Goal: Task Accomplishment & Management: Use online tool/utility

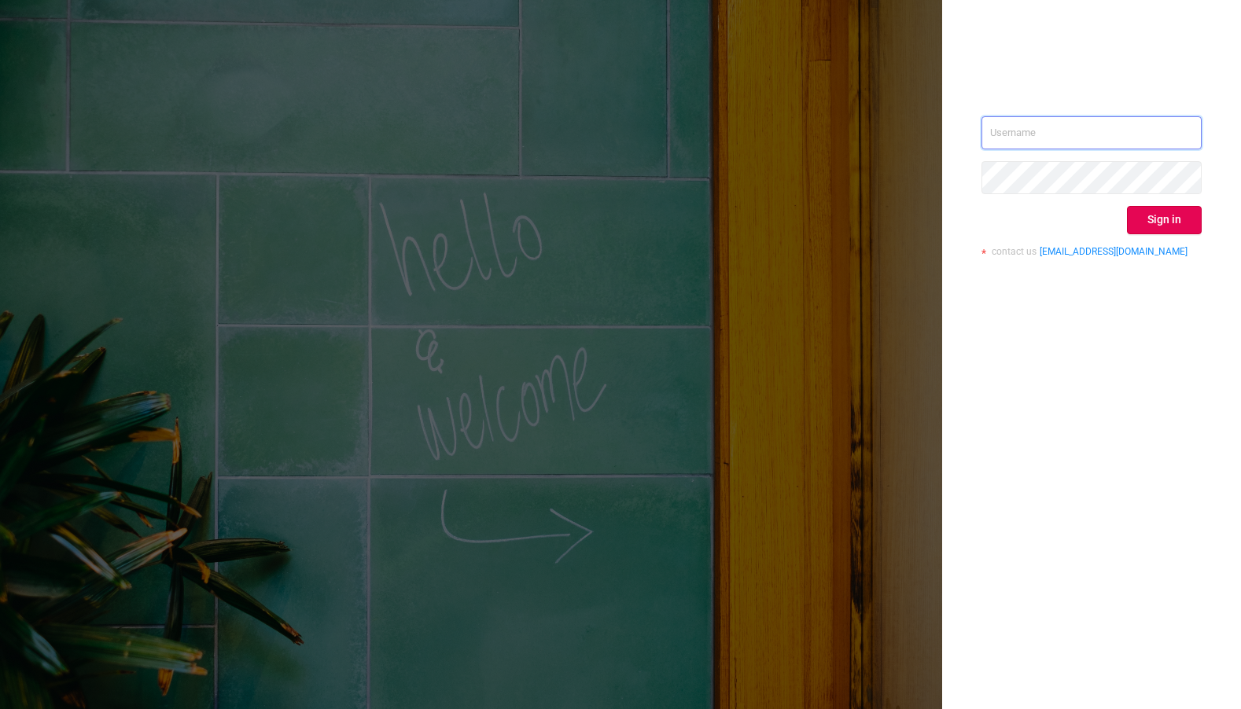
click at [1072, 127] on input "text" at bounding box center [1091, 132] width 220 height 33
type input "phillip@protected.media"
click at [1155, 208] on button "Sign in" at bounding box center [1164, 220] width 75 height 28
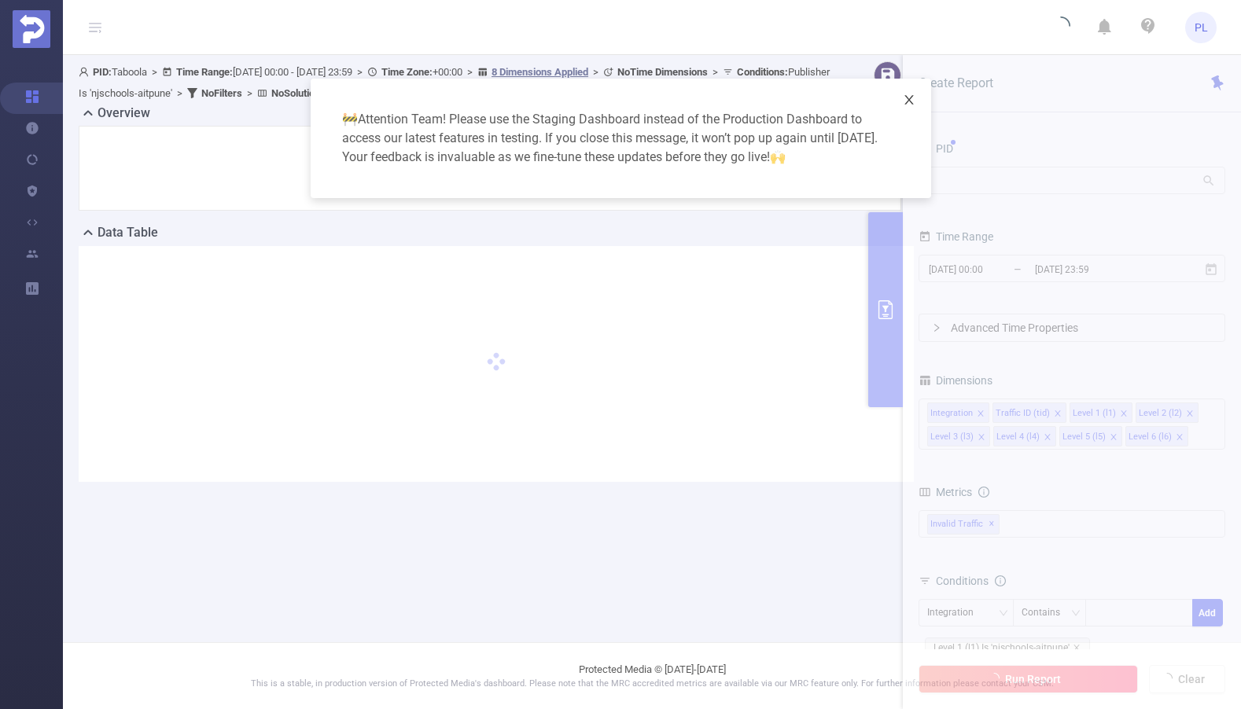
click at [912, 94] on icon "icon: close" at bounding box center [909, 100] width 13 height 13
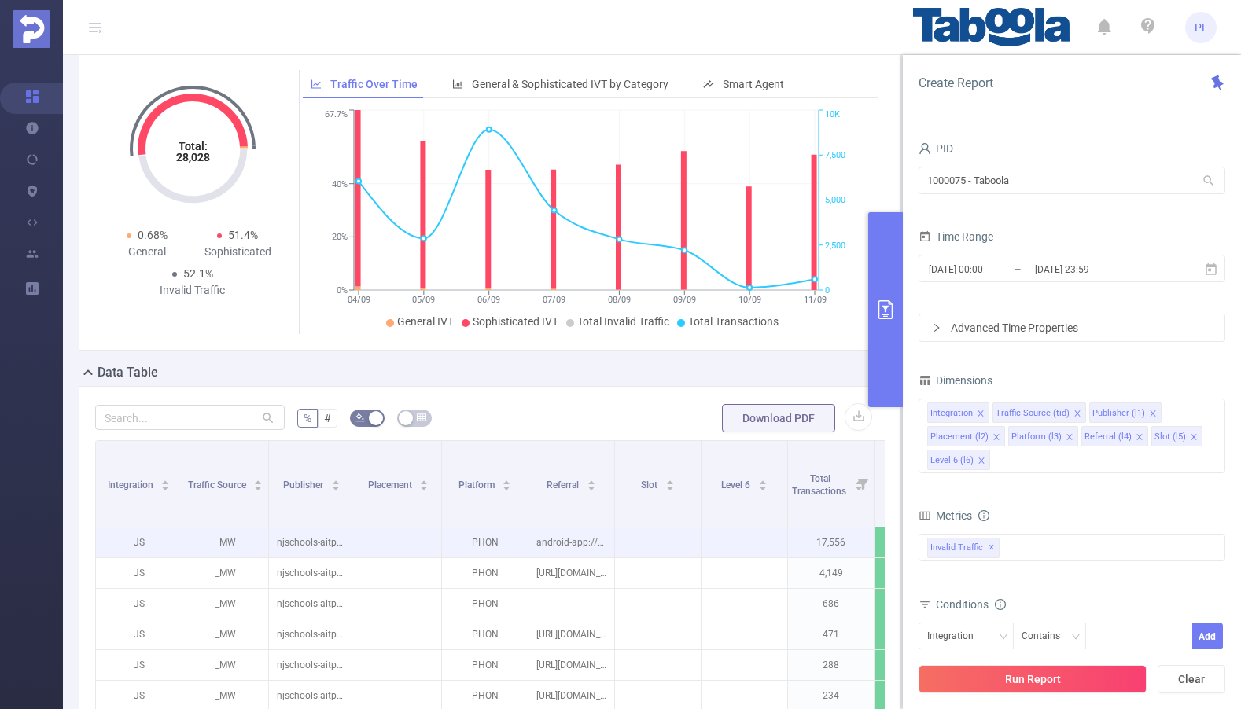
scroll to position [65, 0]
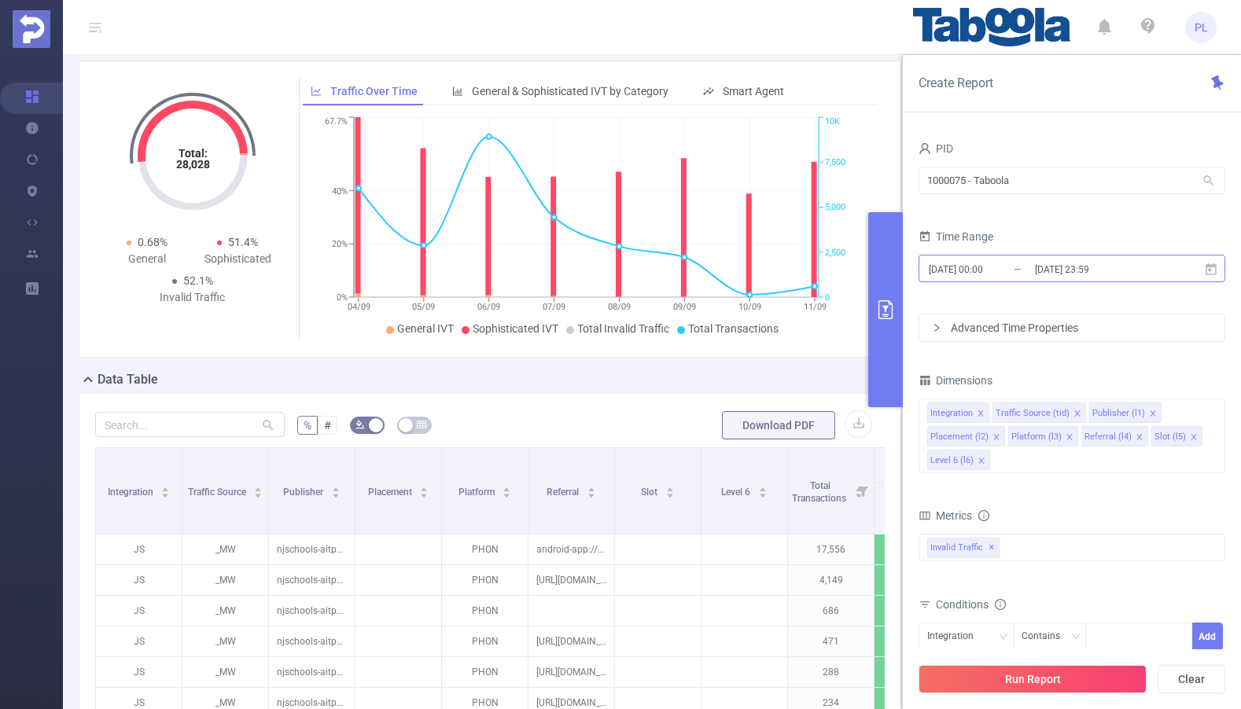
click at [964, 272] on input "[DATE] 00:00" at bounding box center [990, 269] width 127 height 21
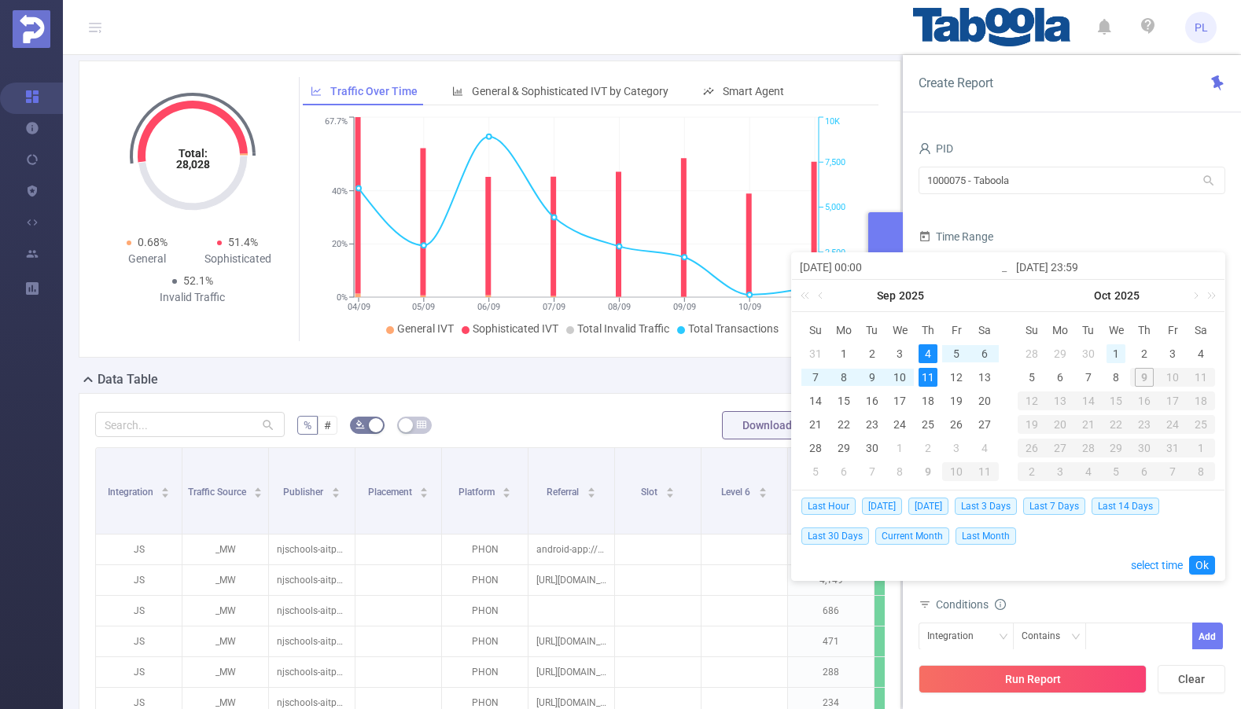
click at [1120, 355] on div "1" at bounding box center [1116, 353] width 19 height 19
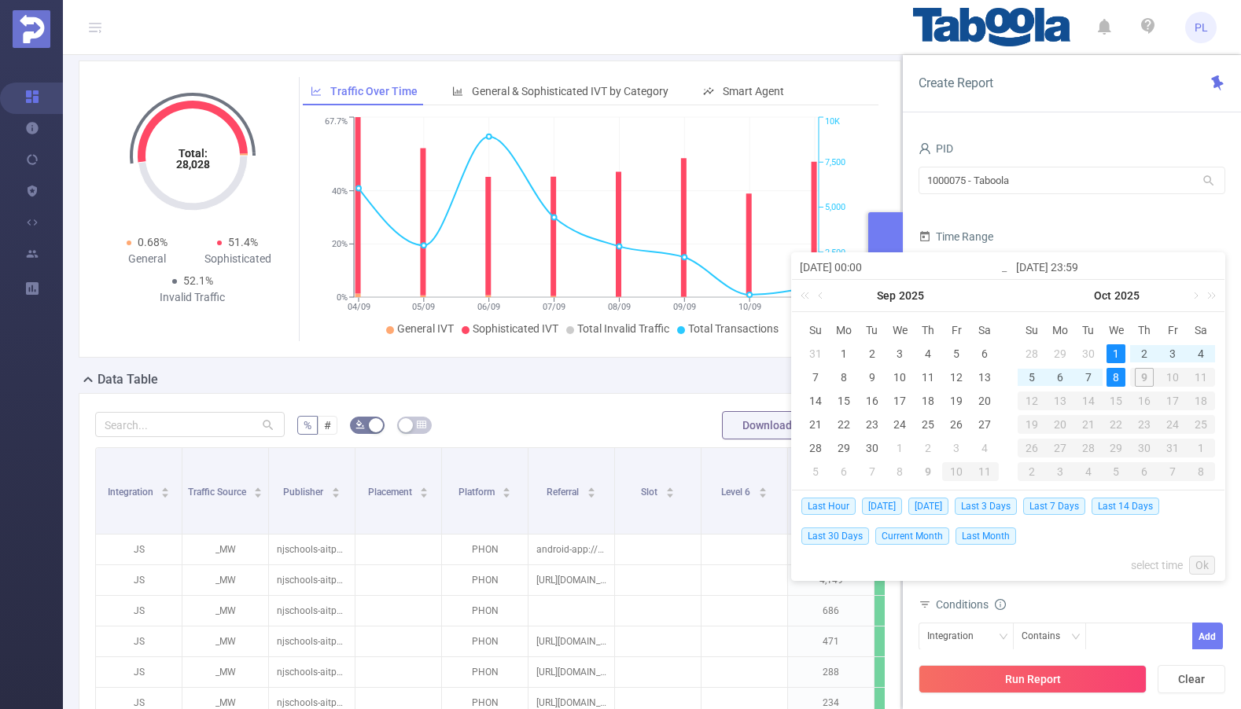
click at [1118, 383] on div "8" at bounding box center [1116, 377] width 19 height 19
type input "[DATE] 00:00"
type input "[DATE] 23:59"
type input "[DATE] 00:00"
type input "[DATE] 23:59"
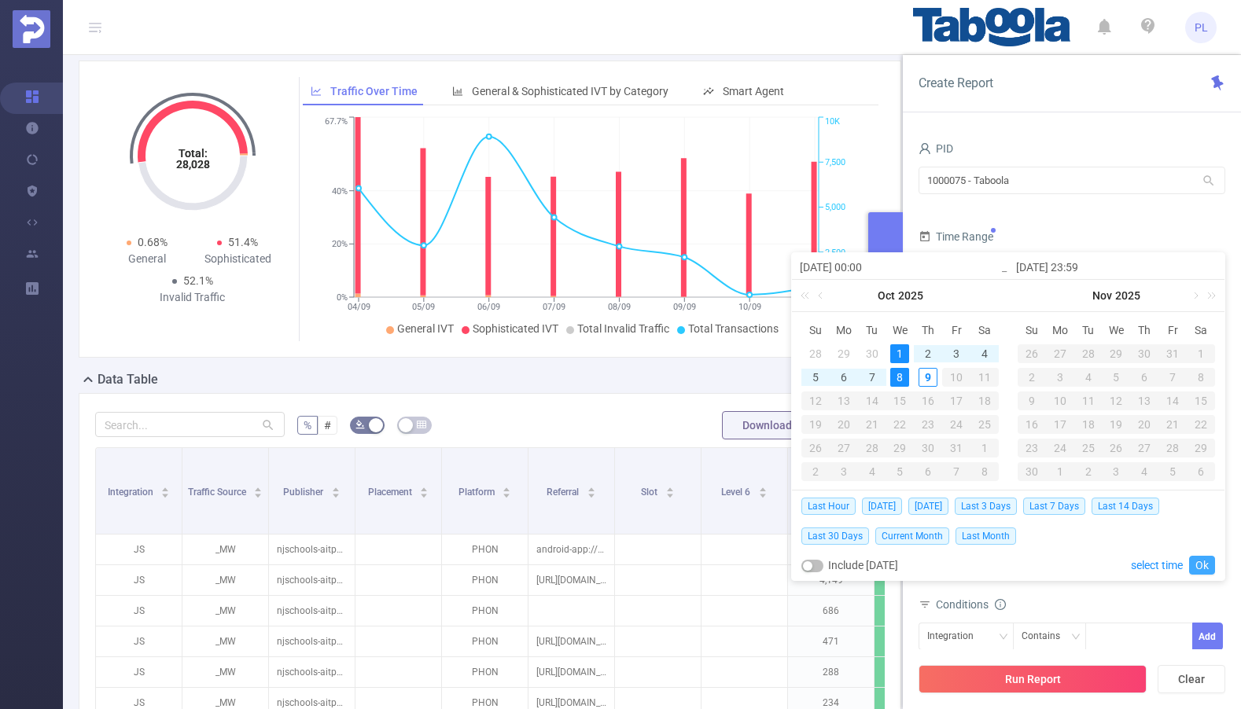
click at [1201, 570] on link "Ok" at bounding box center [1202, 565] width 26 height 19
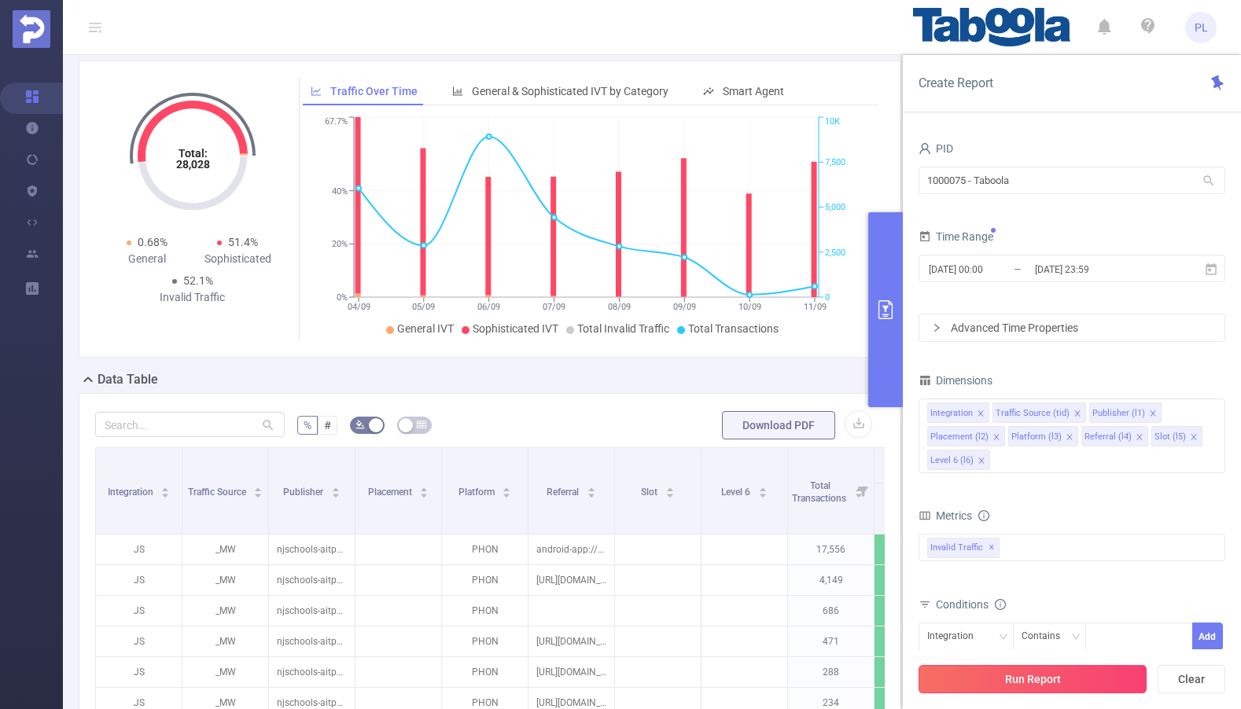
click at [1061, 681] on button "Run Report" at bounding box center [1033, 679] width 228 height 28
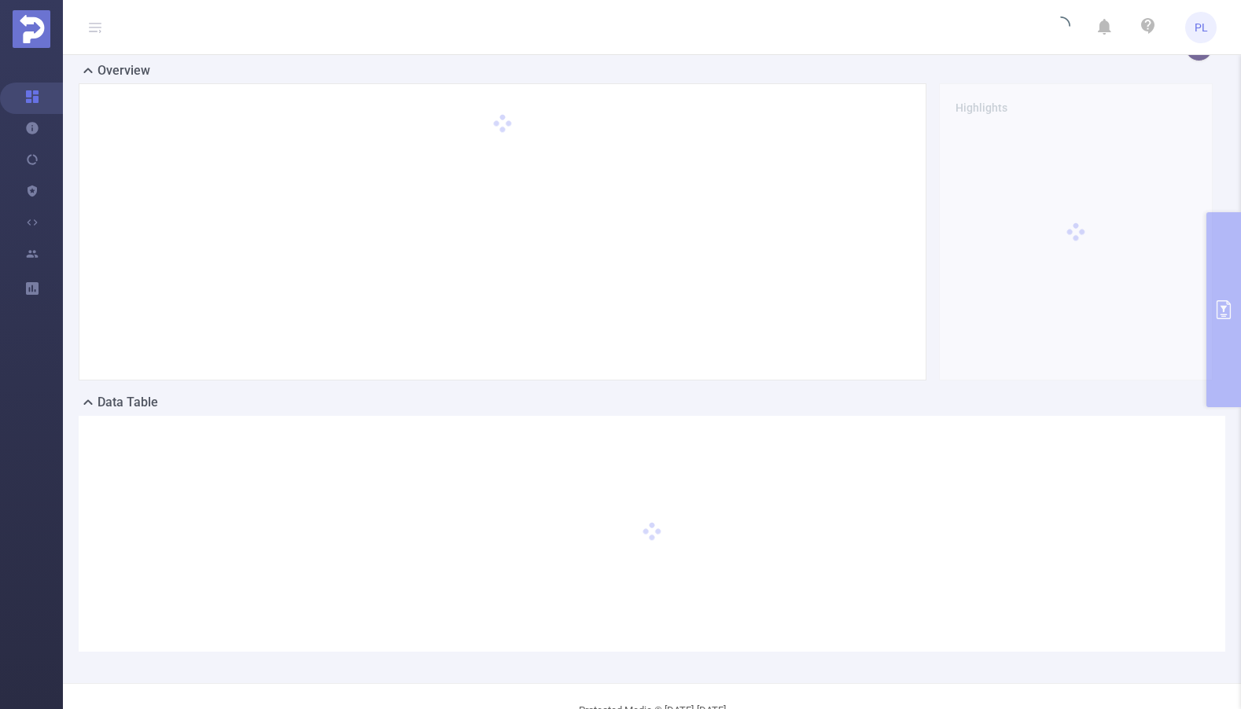
scroll to position [0, 0]
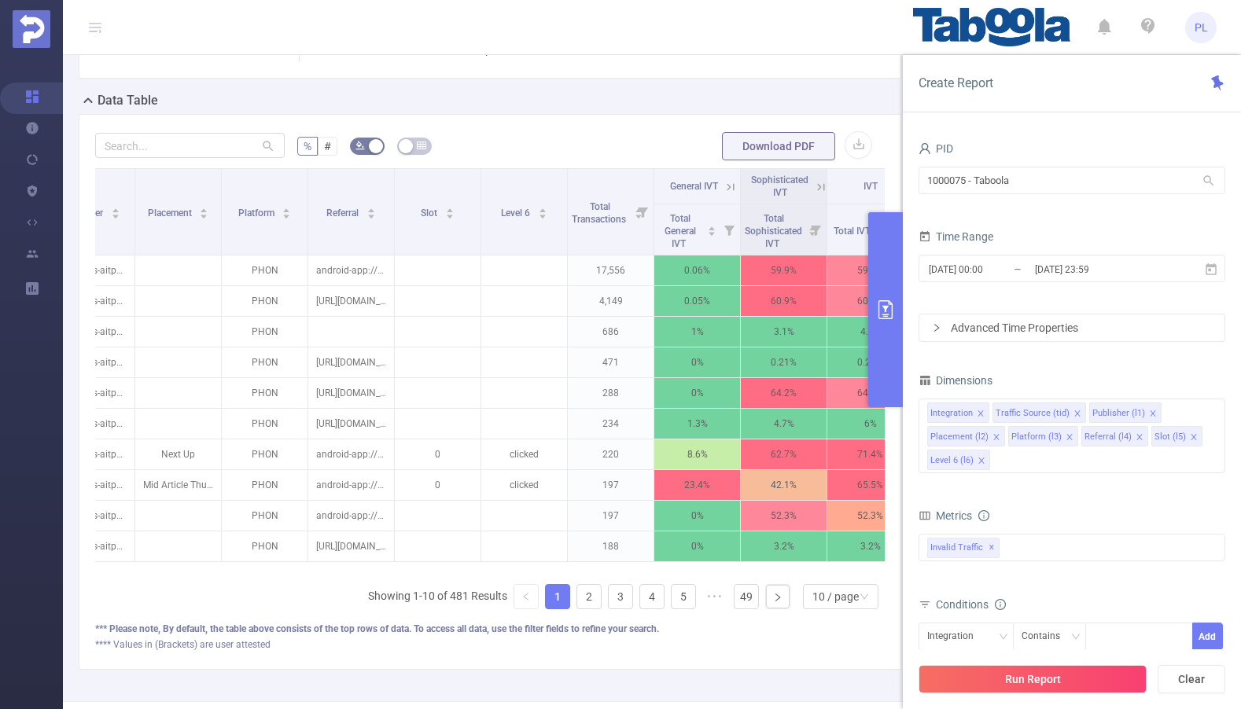
scroll to position [0, 230]
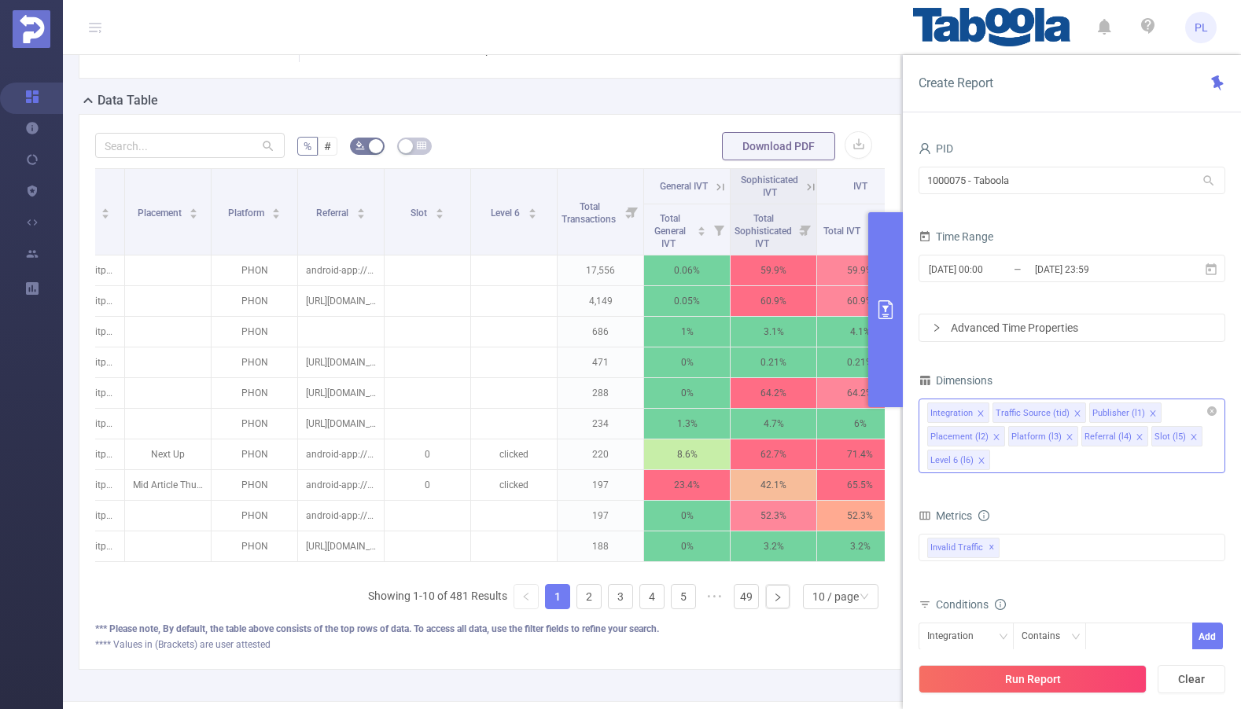
click at [1125, 459] on div "Integration Traffic Source (tid) Publisher (l1) Placement (l2) Platform (l3) Re…" at bounding box center [1072, 436] width 307 height 75
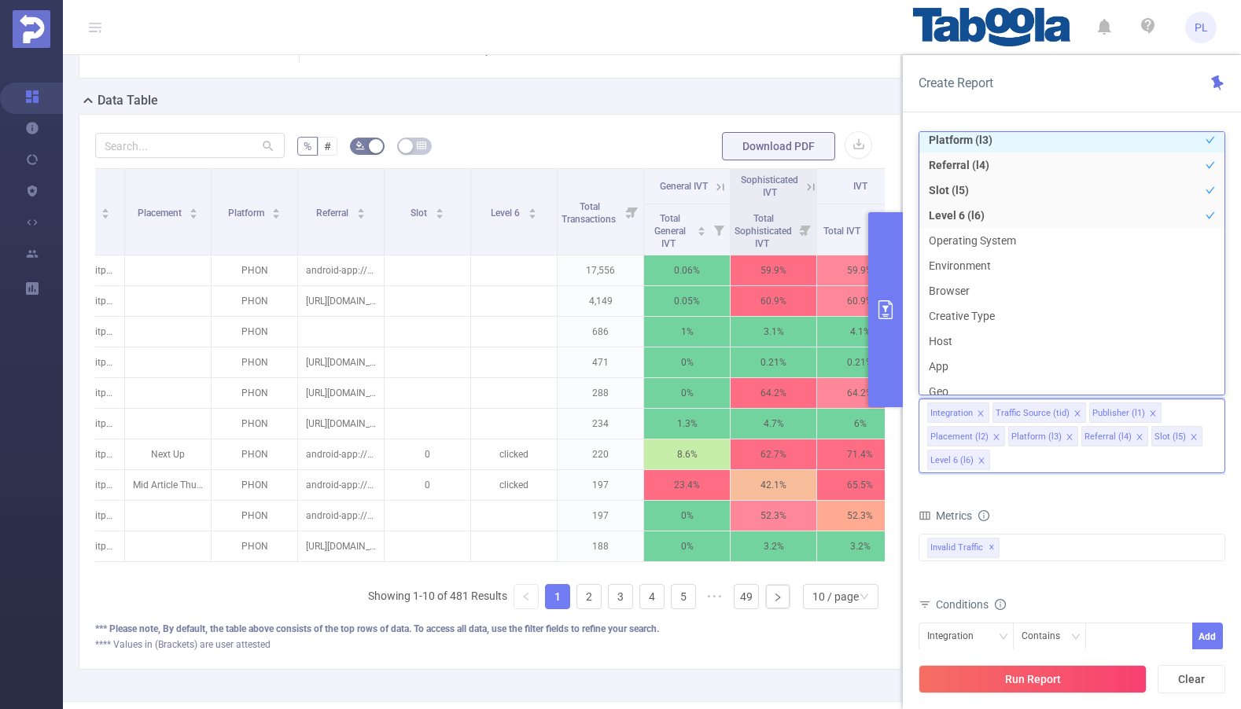
scroll to position [109, 0]
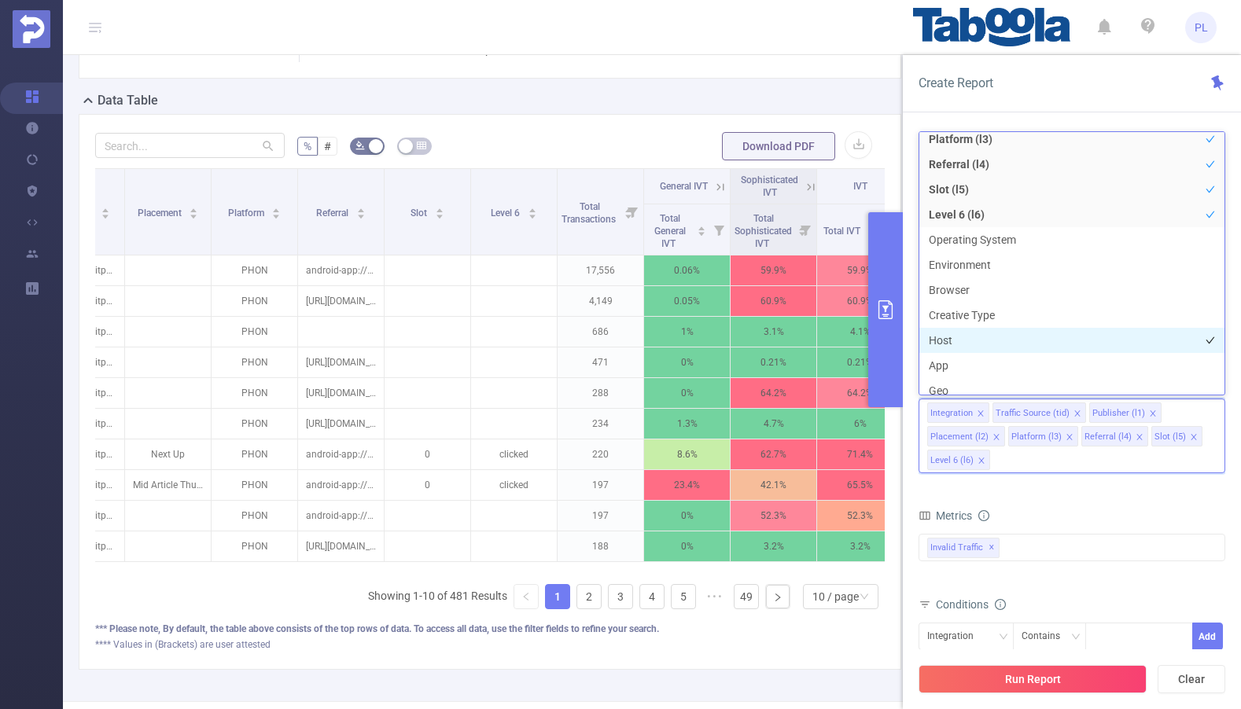
click at [988, 335] on li "Host" at bounding box center [1071, 340] width 305 height 25
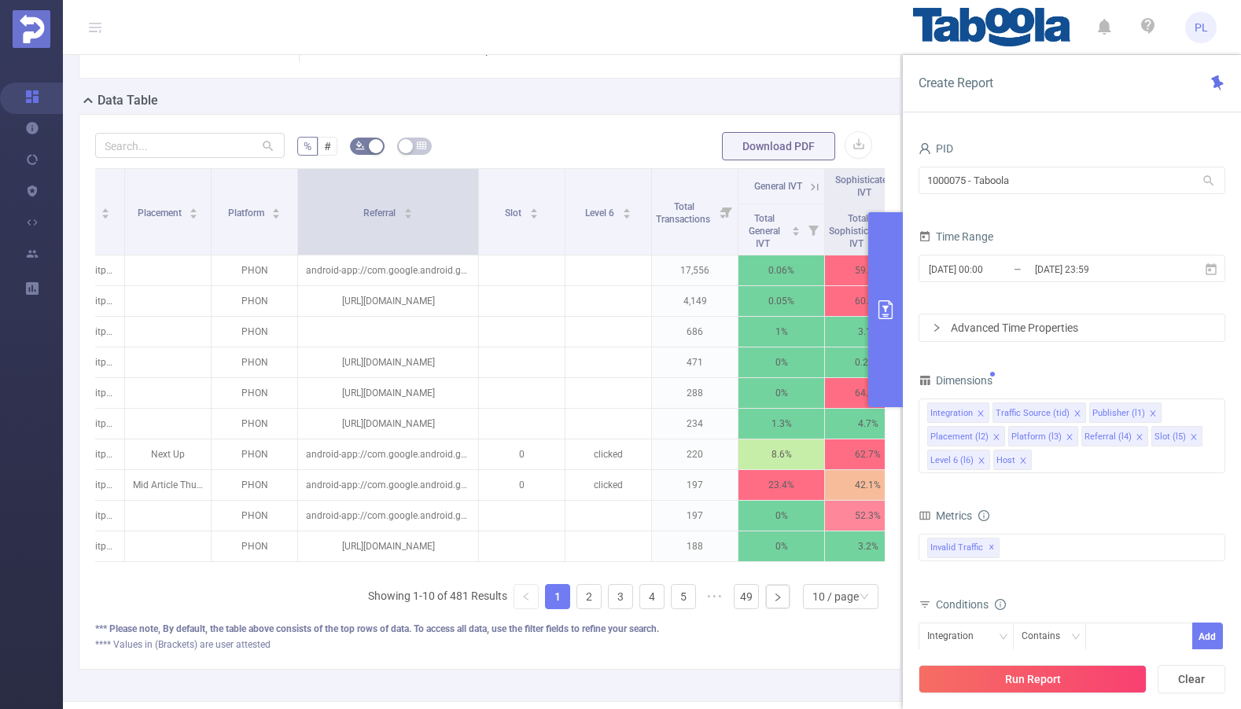
drag, startPoint x: 381, startPoint y: 184, endPoint x: 475, endPoint y: 184, distance: 94.4
click at [475, 184] on span at bounding box center [478, 212] width 8 height 86
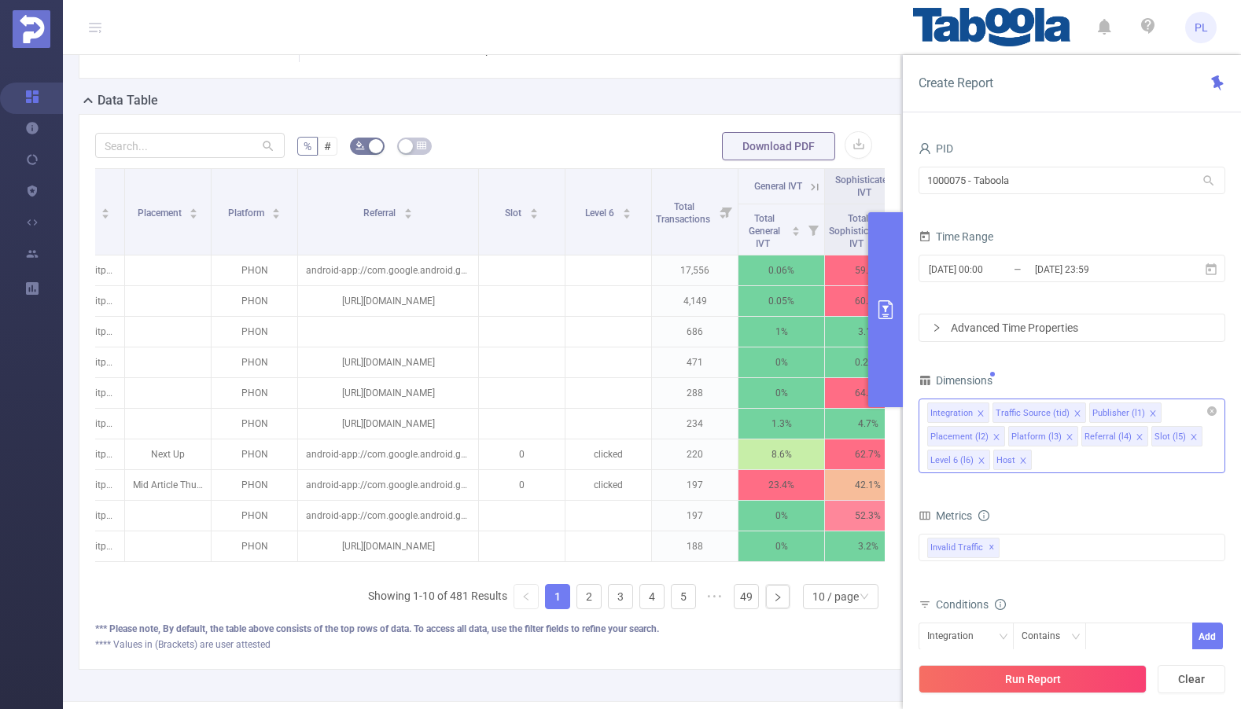
drag, startPoint x: 1007, startPoint y: 462, endPoint x: 1013, endPoint y: 435, distance: 28.1
click at [1012, 400] on ul "Integration Traffic Source (tid) Publisher (l1) Placement (l2) Platform (l3) Re…" at bounding box center [1071, 400] width 289 height 0
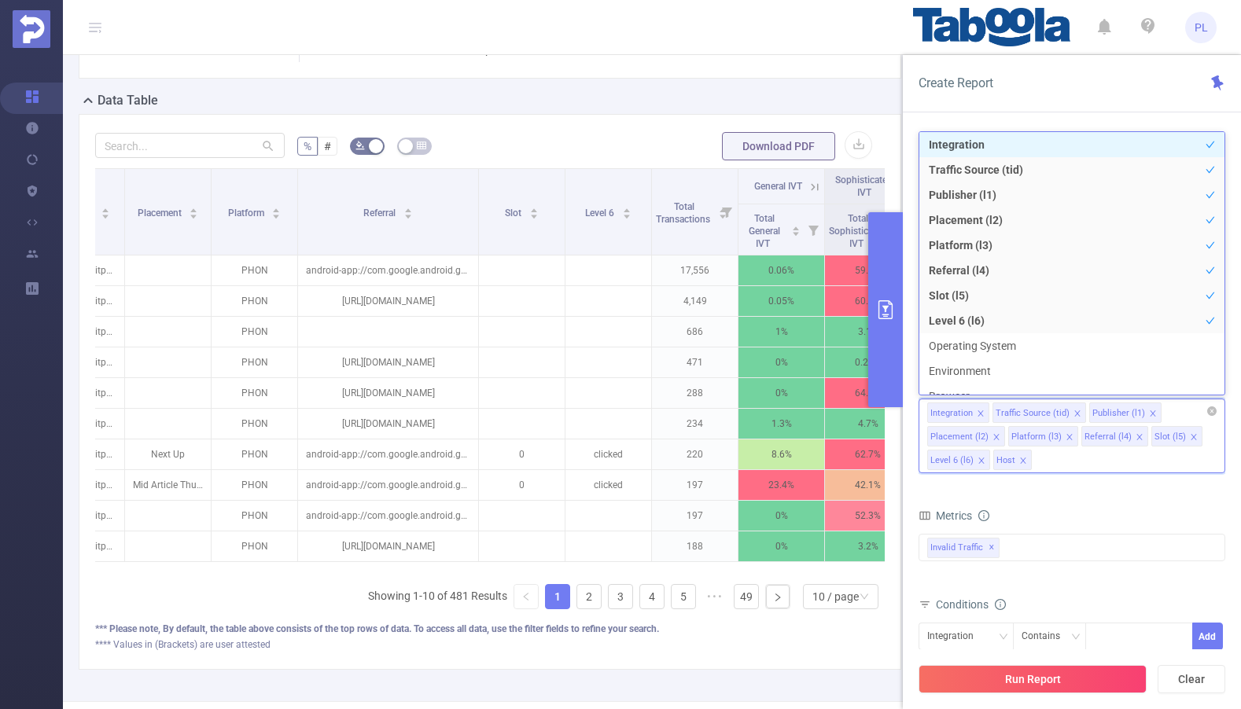
click at [1070, 458] on div "Integration Traffic Source (tid) Publisher (l1) Placement (l2) Platform (l3) Re…" at bounding box center [1072, 436] width 307 height 75
click at [981, 460] on icon "icon: close" at bounding box center [982, 461] width 8 height 8
click at [1190, 436] on icon "icon: close" at bounding box center [1194, 437] width 8 height 8
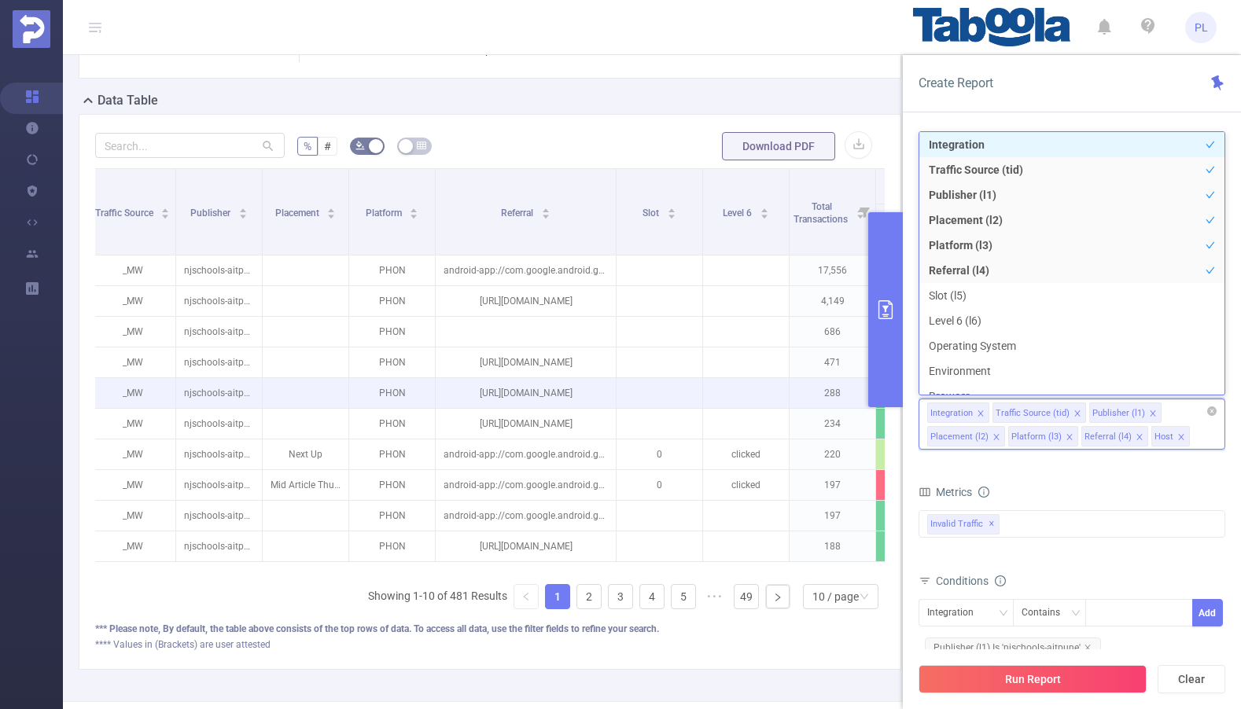
scroll to position [0, 0]
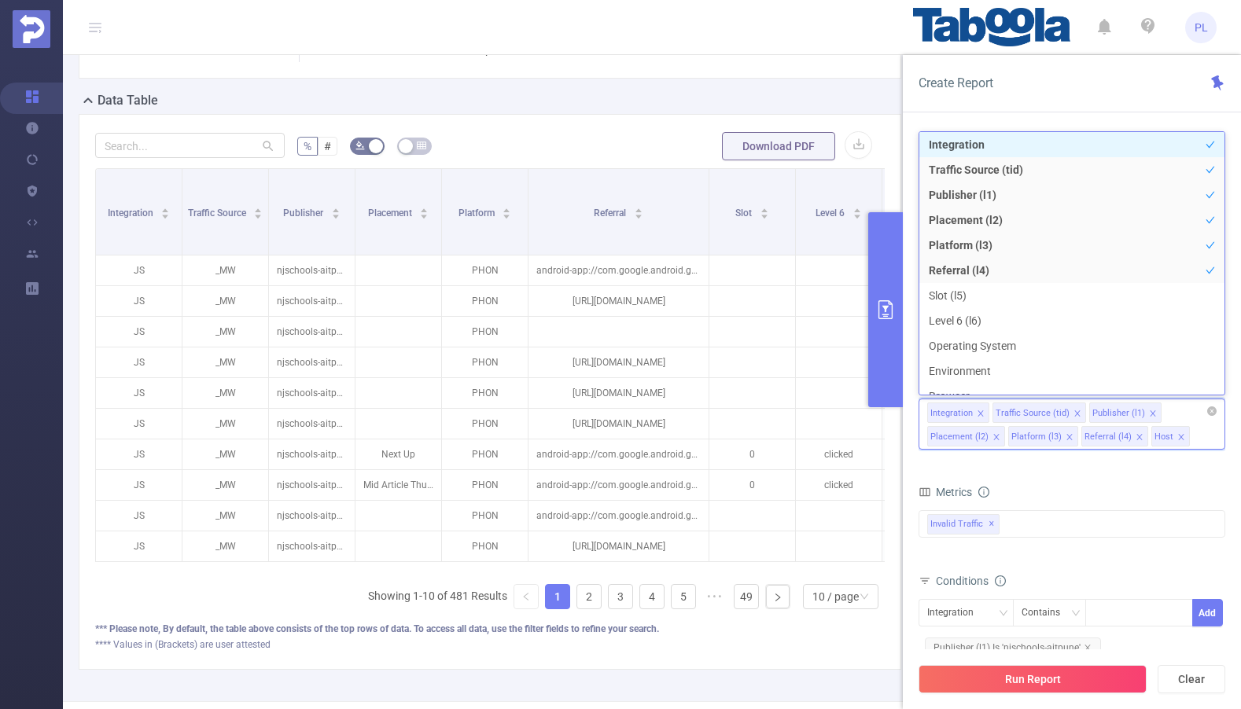
click at [1066, 437] on icon "icon: close" at bounding box center [1069, 437] width 6 height 6
click at [994, 437] on icon "icon: close" at bounding box center [996, 437] width 6 height 6
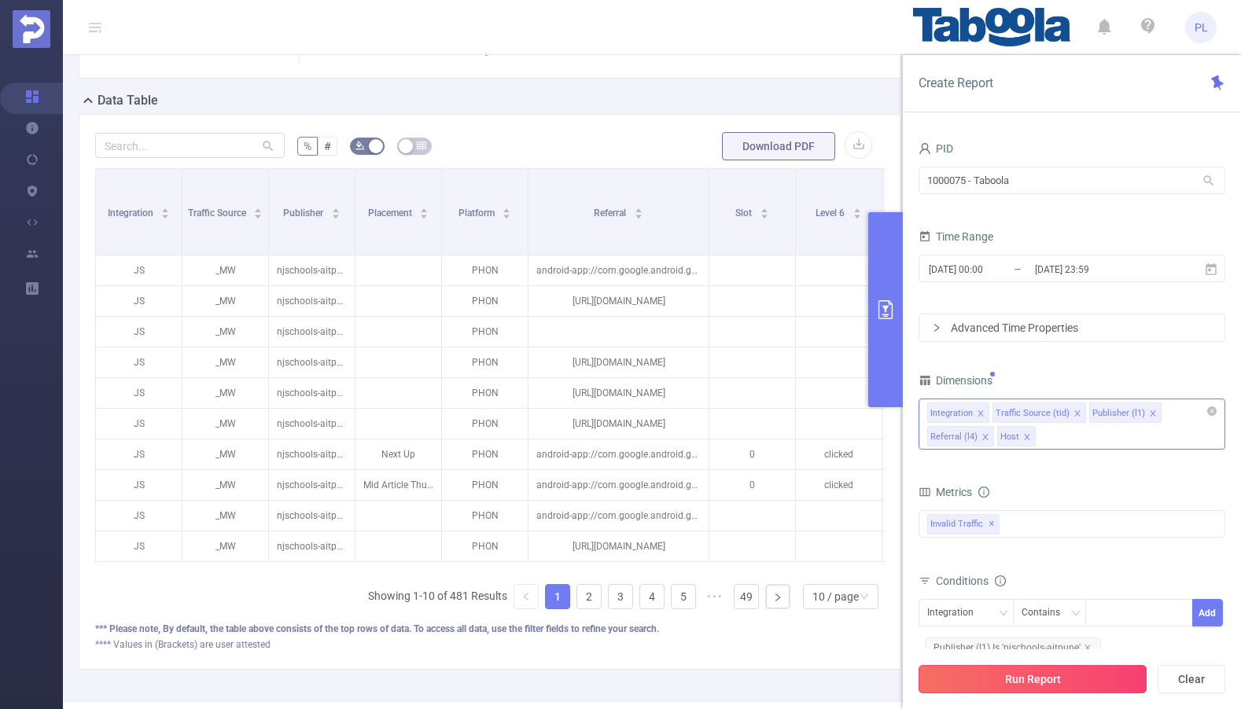
click at [1025, 681] on button "Run Report" at bounding box center [1033, 679] width 228 height 28
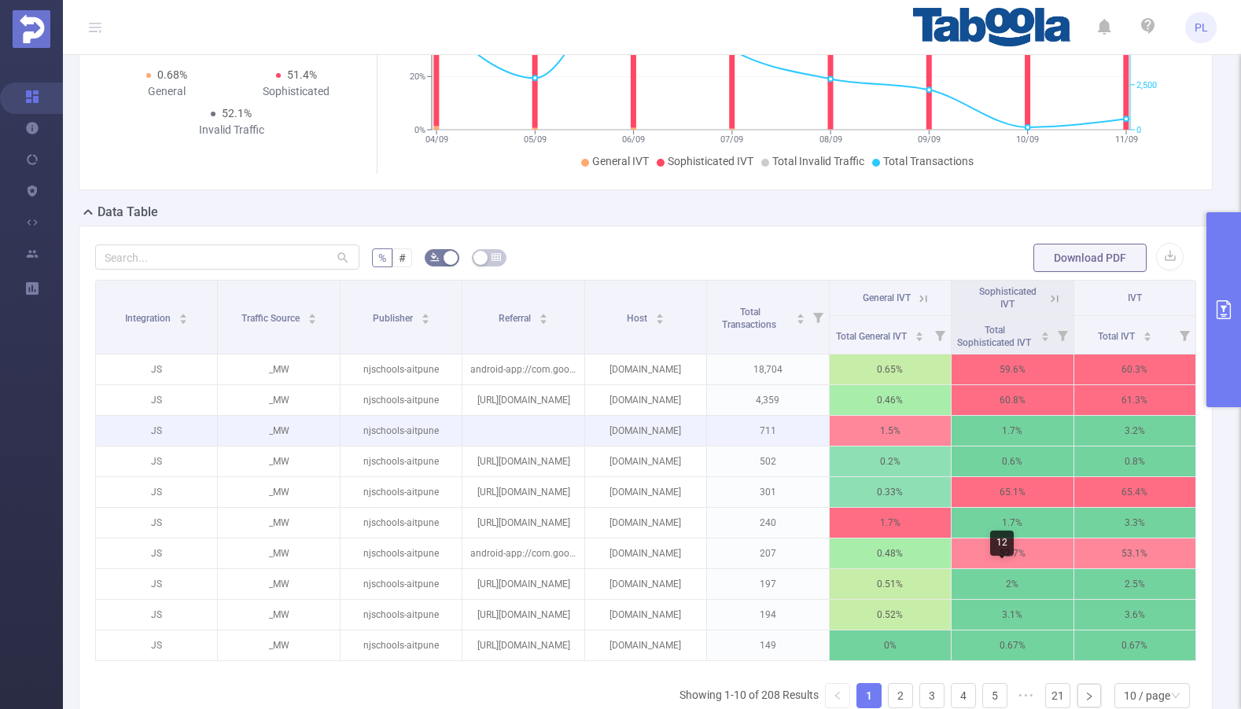
scroll to position [347, 0]
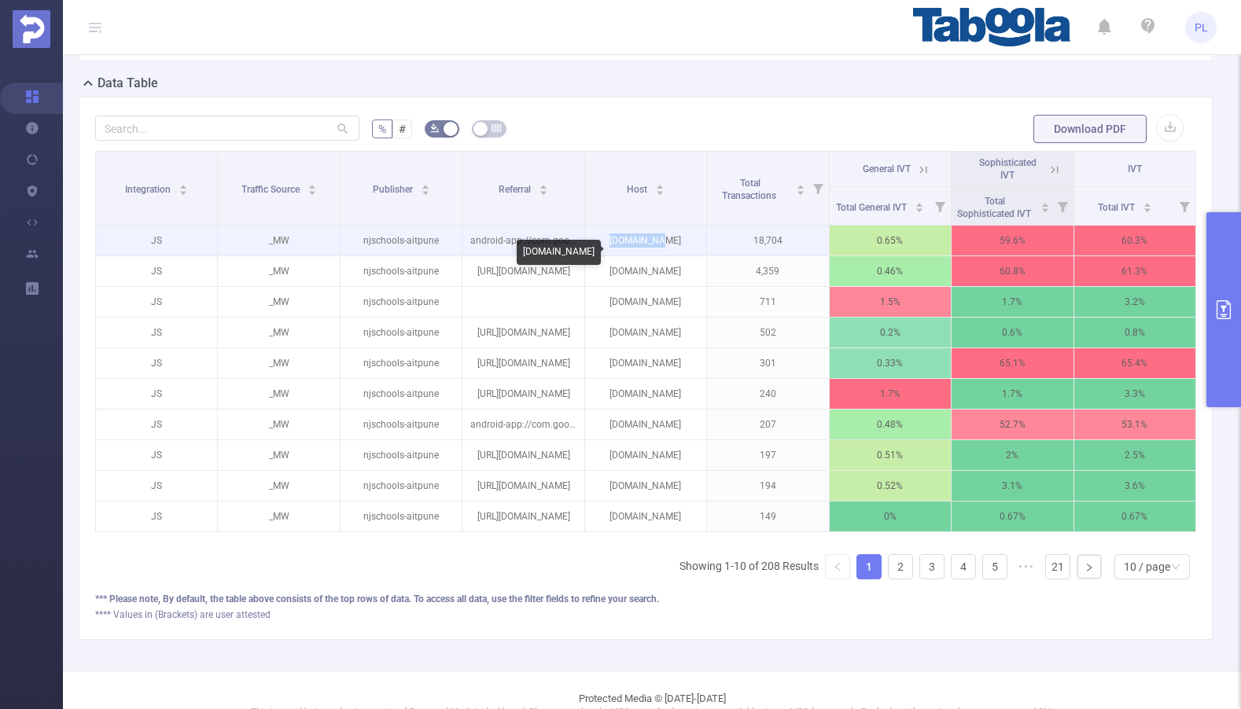
drag, startPoint x: 620, startPoint y: 256, endPoint x: 668, endPoint y: 256, distance: 48.0
click at [668, 256] on p "aitpune.in" at bounding box center [645, 241] width 121 height 30
copy p "aitpune.in"
